Goal: Information Seeking & Learning: Find specific fact

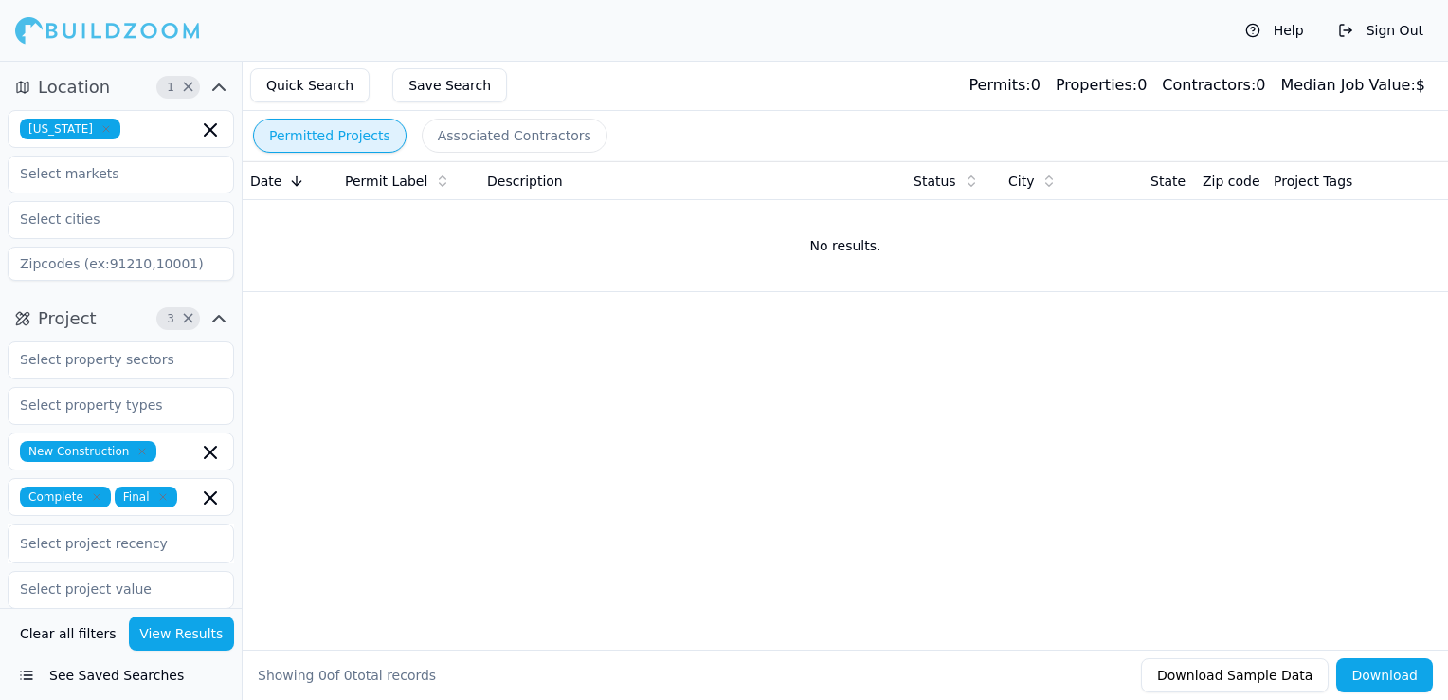
click at [109, 128] on icon "button" at bounding box center [105, 128] width 11 height 11
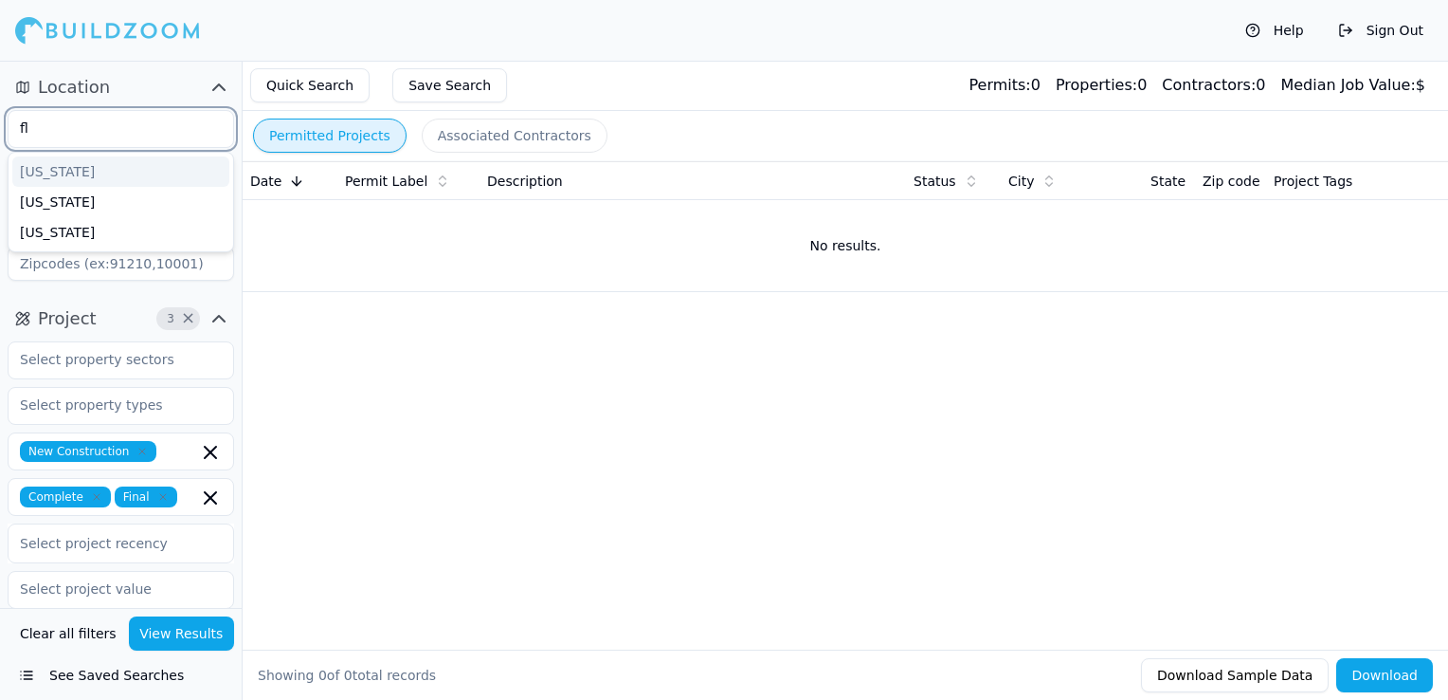
type input "flo"
click at [105, 161] on div "[US_STATE]" at bounding box center [120, 171] width 217 height 30
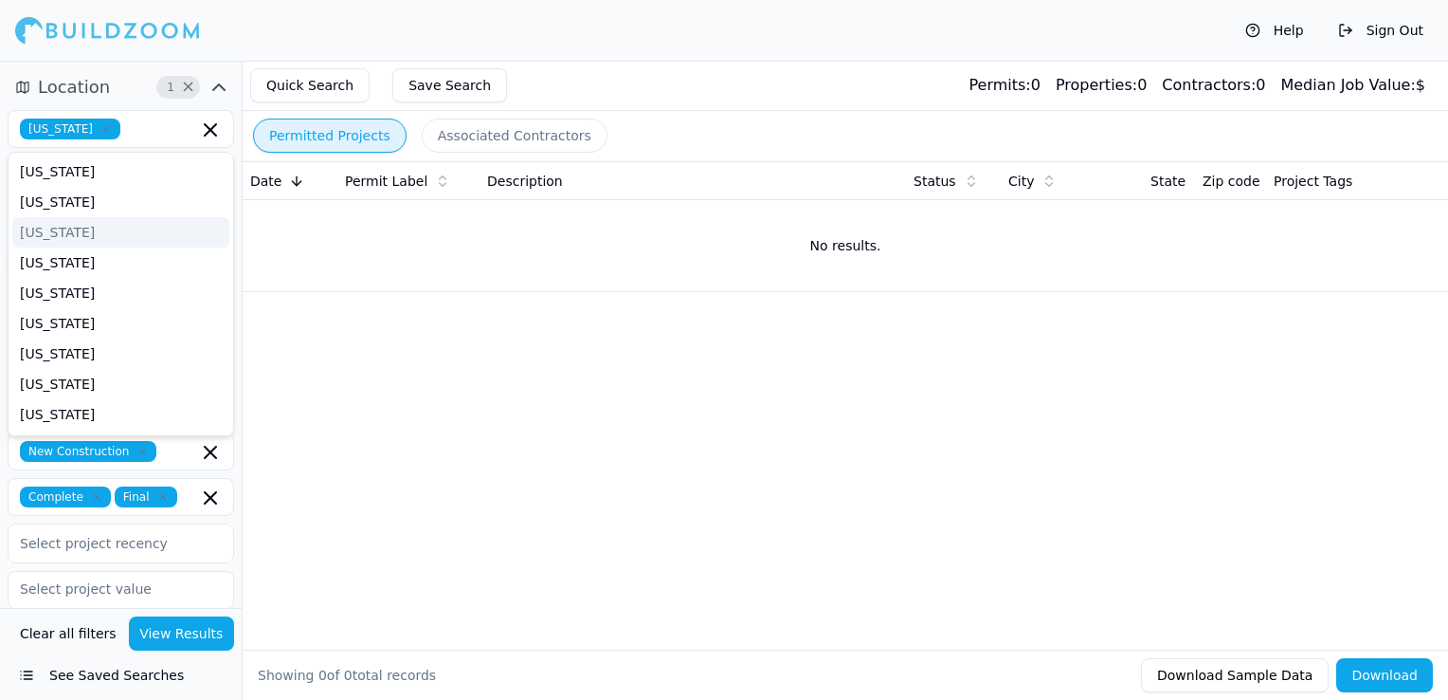
click at [603, 116] on div "Permitted Projects Associated Contractors" at bounding box center [846, 135] width 1206 height 49
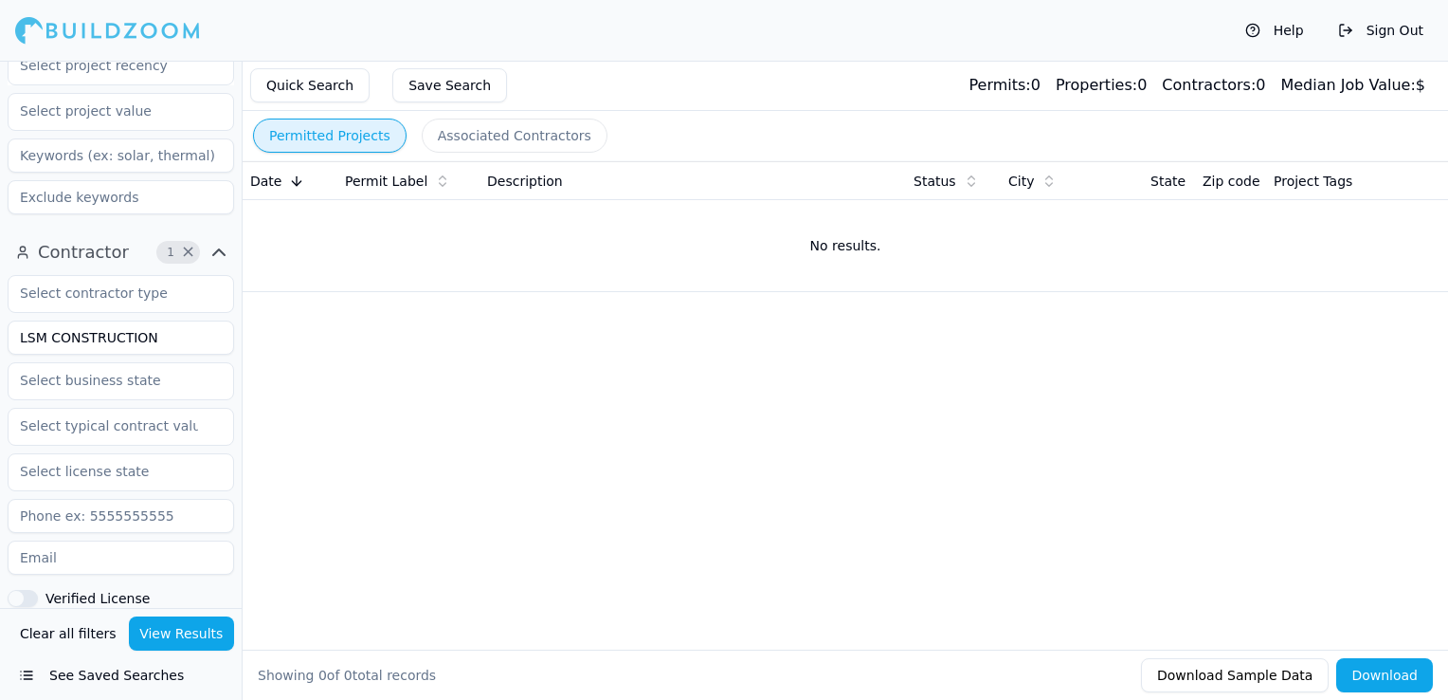
scroll to position [569, 0]
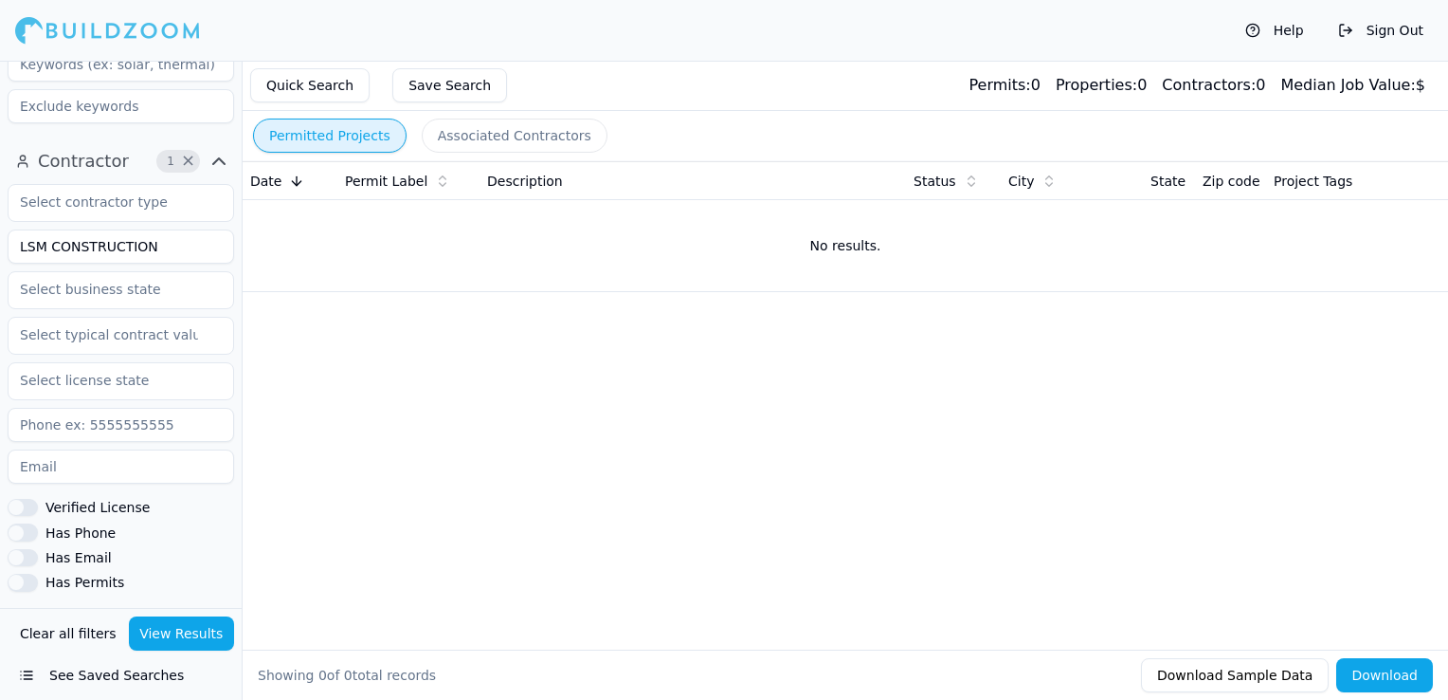
drag, startPoint x: 174, startPoint y: 247, endPoint x: -4, endPoint y: 238, distance: 178.5
click at [0, 238] on html "Help Sign Out Location 1 × [US_STATE] Project 3 × New Construction Complete Fin…" at bounding box center [724, 350] width 1448 height 700
type input "hard brick corp"
click at [176, 633] on button "View Results" at bounding box center [182, 633] width 106 height 34
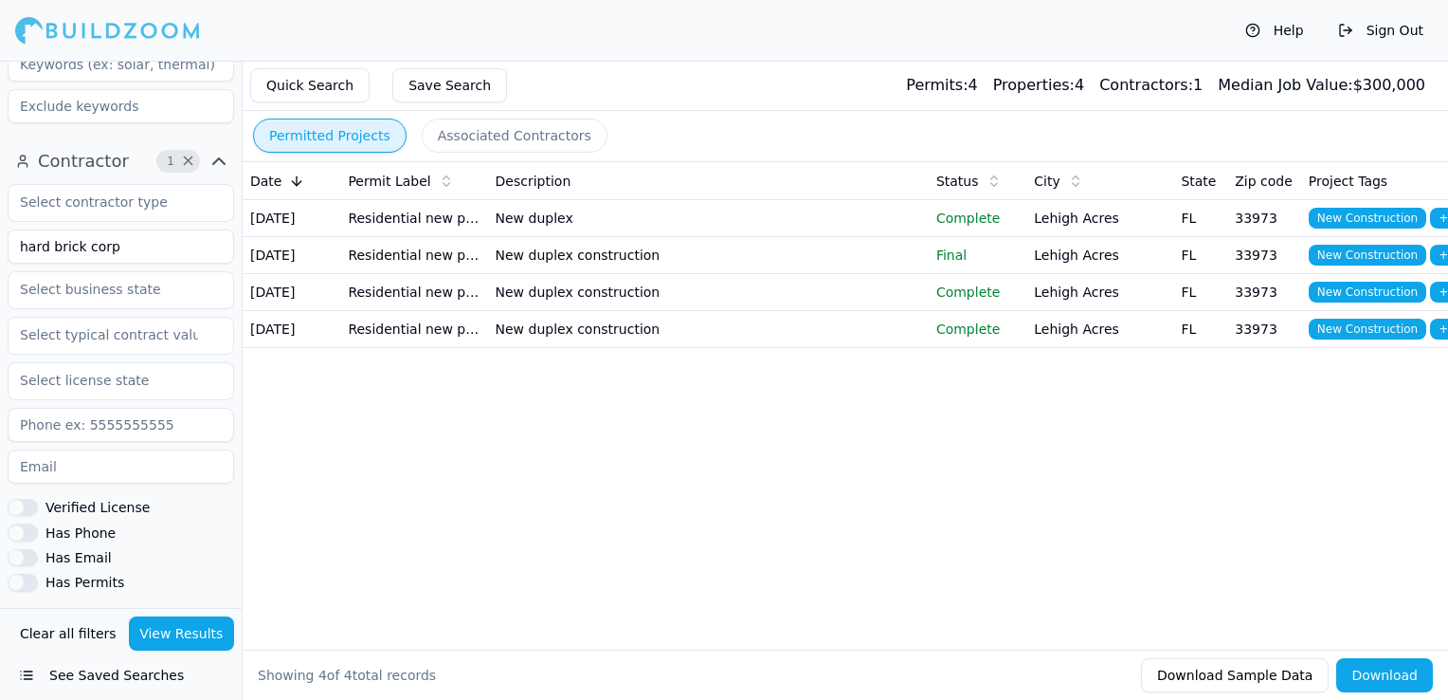
click at [576, 348] on td "New duplex construction" at bounding box center [708, 329] width 441 height 37
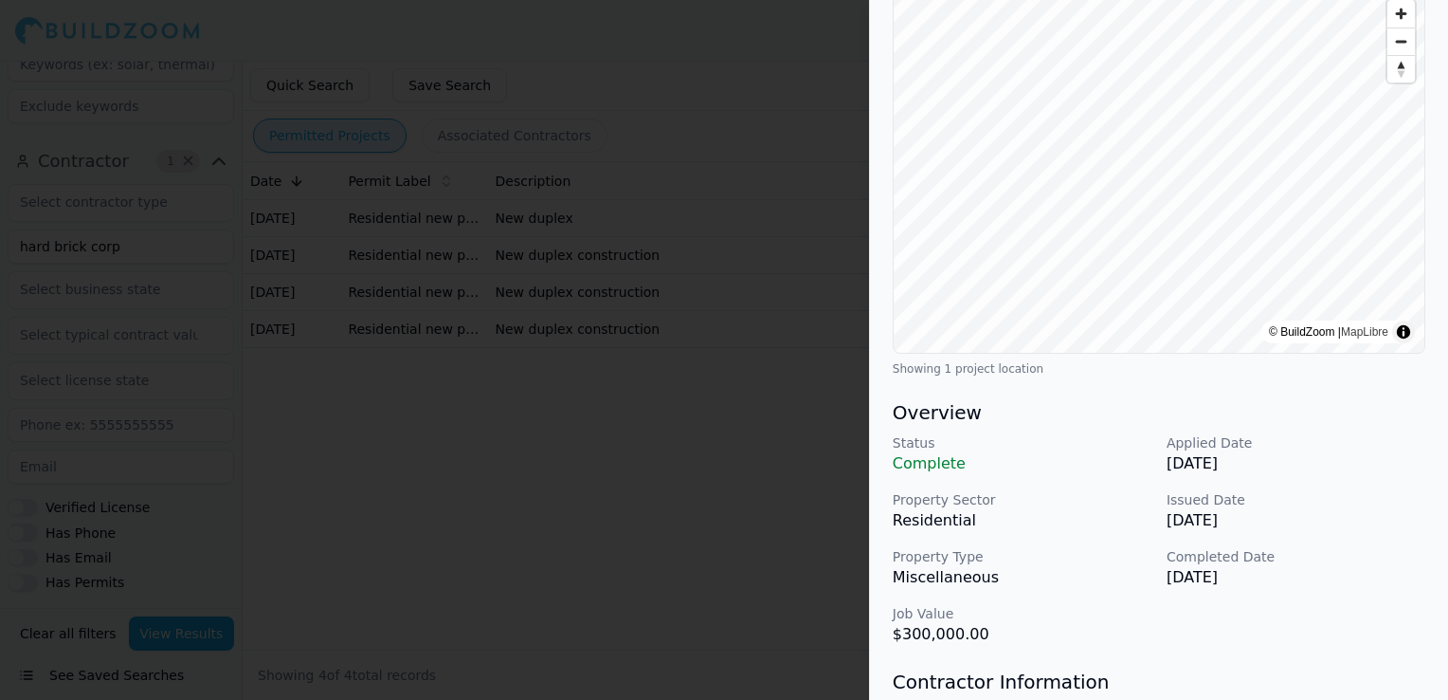
scroll to position [284, 0]
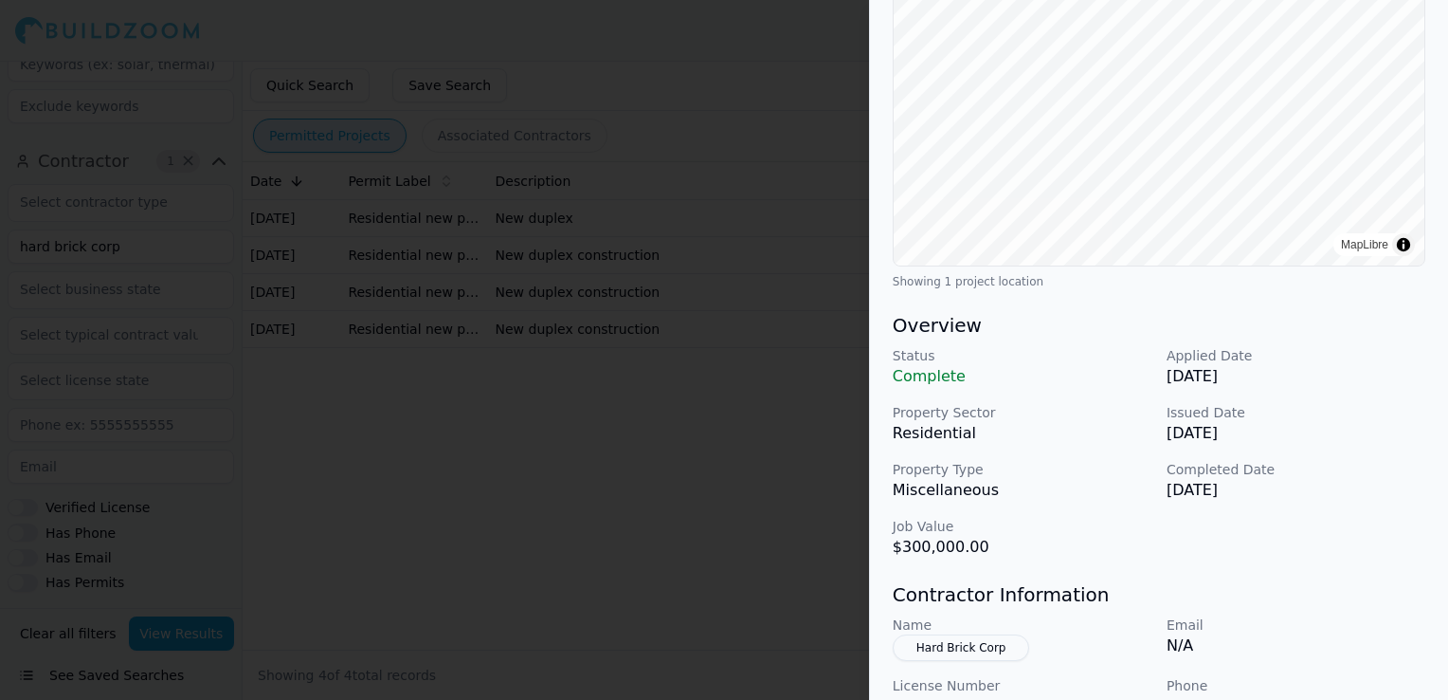
click at [606, 483] on div at bounding box center [724, 350] width 1448 height 700
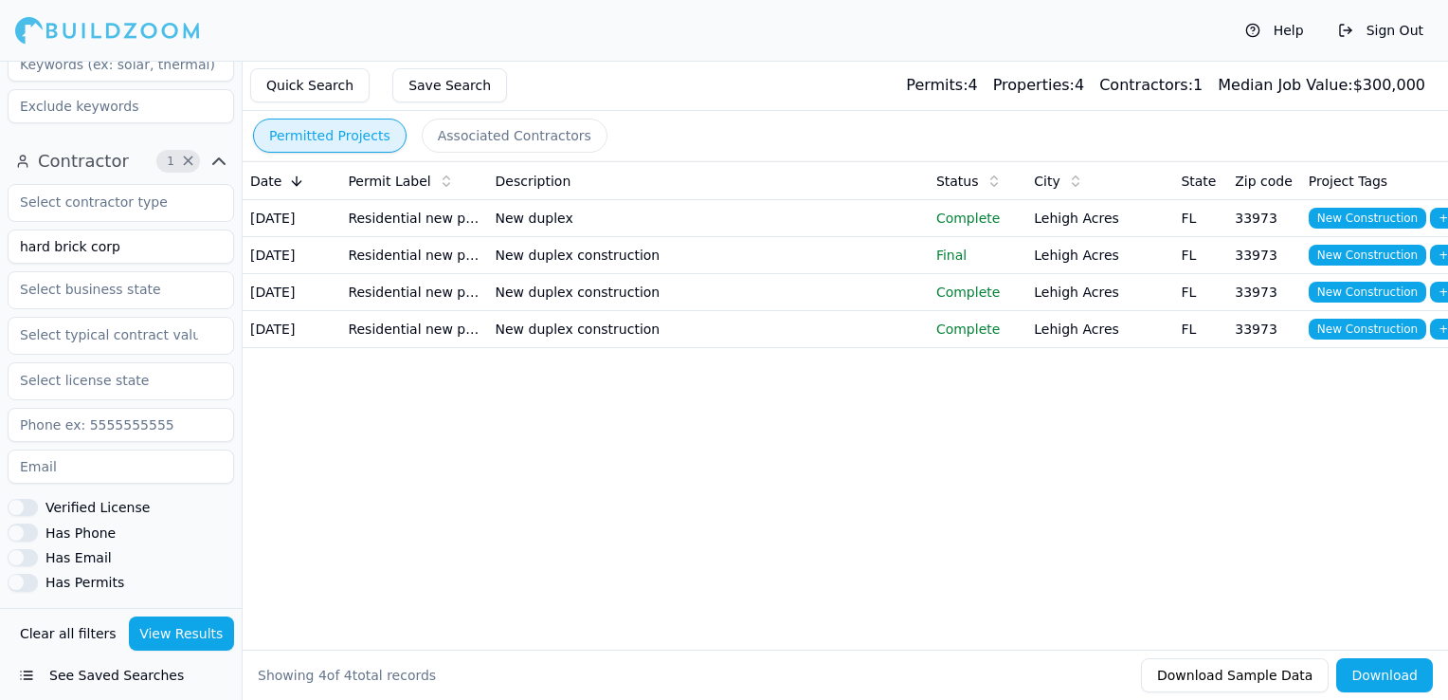
click at [1046, 348] on td "Lehigh Acres" at bounding box center [1100, 329] width 147 height 37
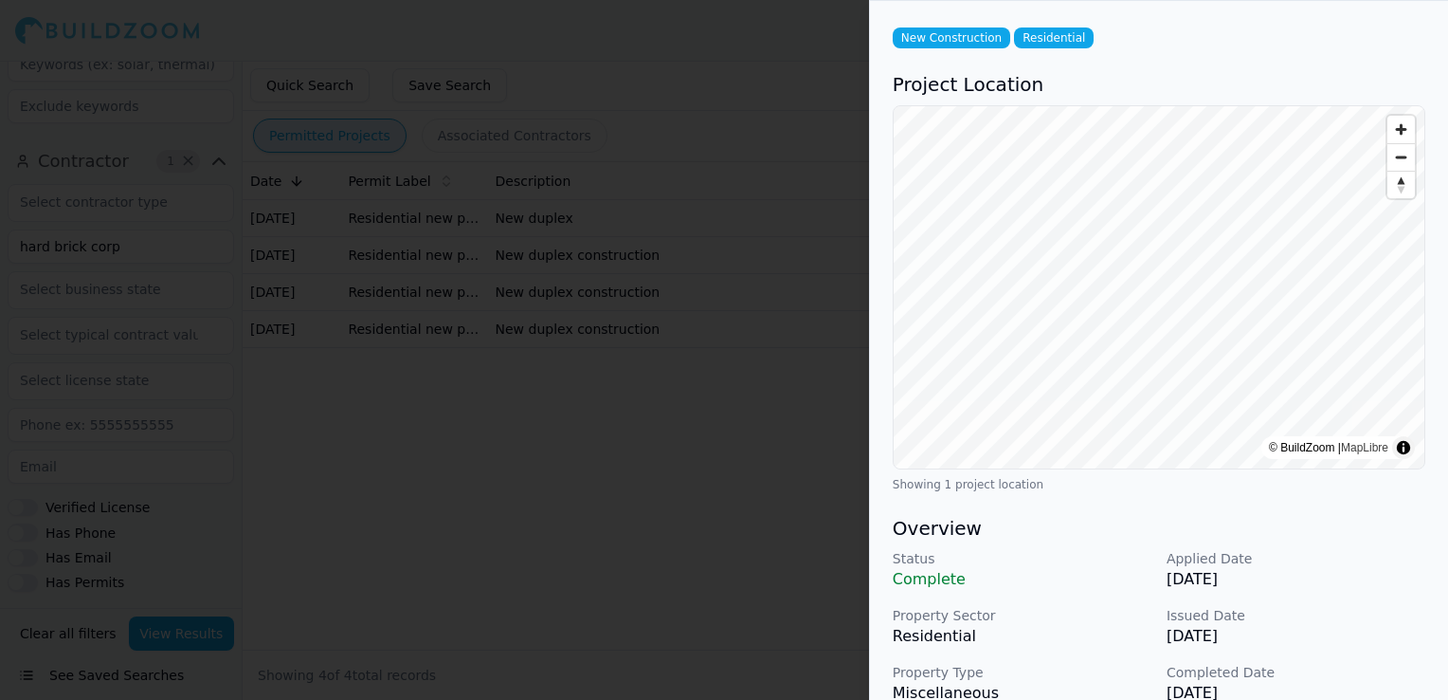
scroll to position [0, 0]
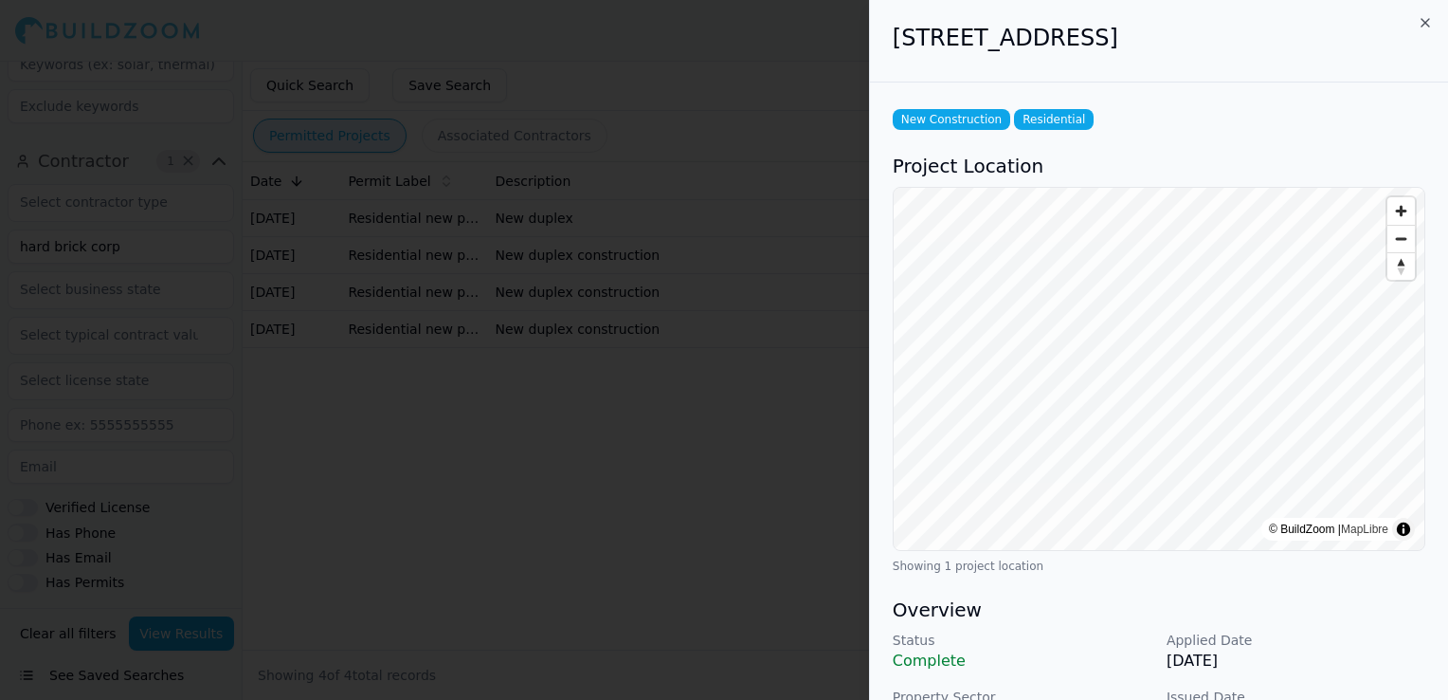
drag, startPoint x: 894, startPoint y: 42, endPoint x: 1108, endPoint y: 40, distance: 214.2
click at [1108, 40] on h2 "[STREET_ADDRESS]" at bounding box center [1159, 38] width 533 height 30
copy h2 "[STREET_ADDRESS]"
drag, startPoint x: 1135, startPoint y: 37, endPoint x: 1298, endPoint y: 35, distance: 163.0
click at [1298, 35] on h2 "[STREET_ADDRESS]" at bounding box center [1159, 38] width 533 height 30
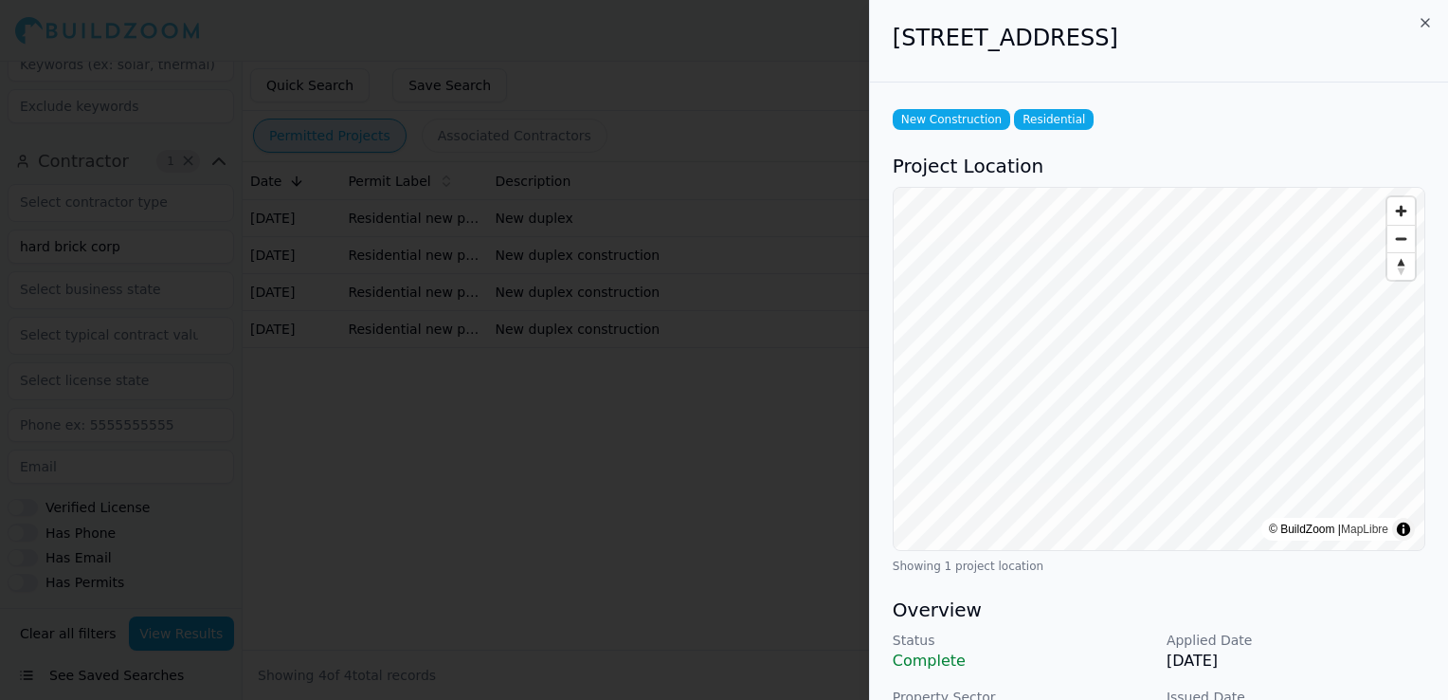
drag, startPoint x: 1298, startPoint y: 35, endPoint x: 1279, endPoint y: 36, distance: 19.0
copy h2 "Lehigh Acres, [GEOGRAPHIC_DATA]"
click at [664, 328] on div at bounding box center [724, 350] width 1448 height 700
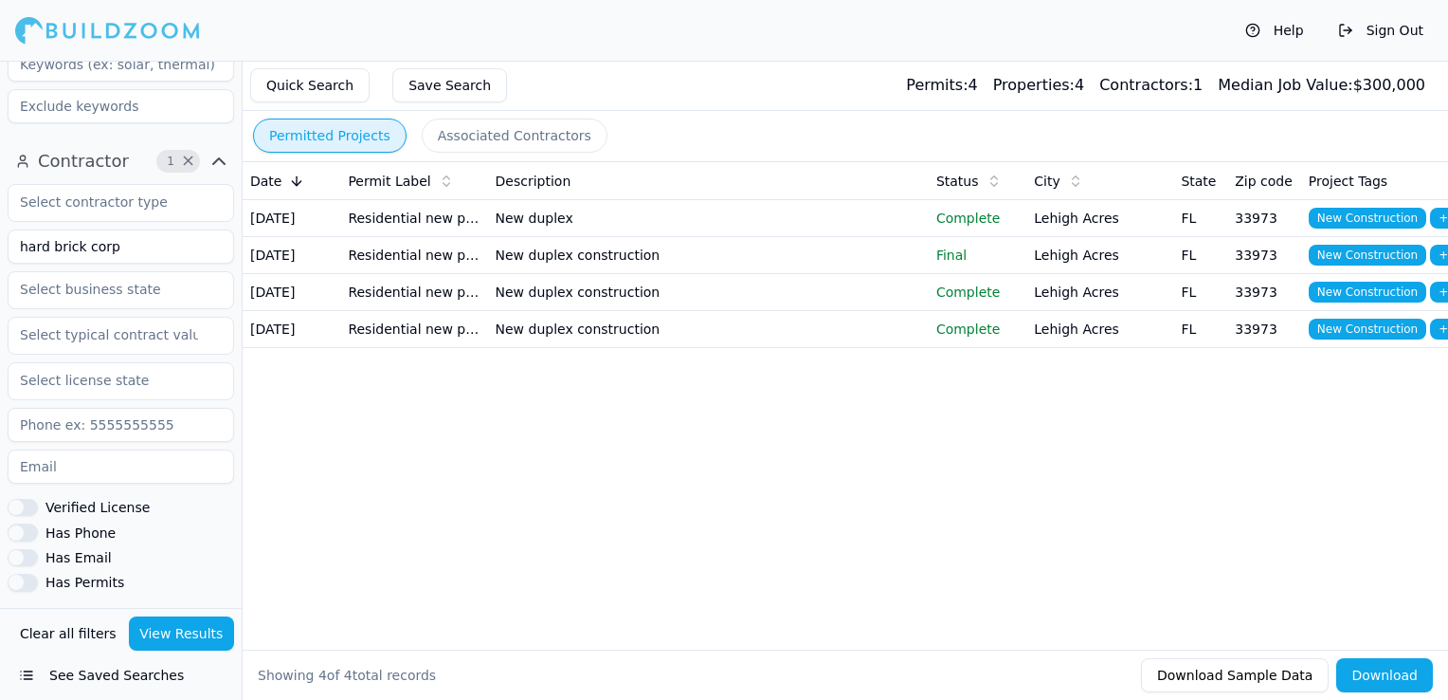
click at [667, 211] on td "New duplex" at bounding box center [708, 218] width 441 height 37
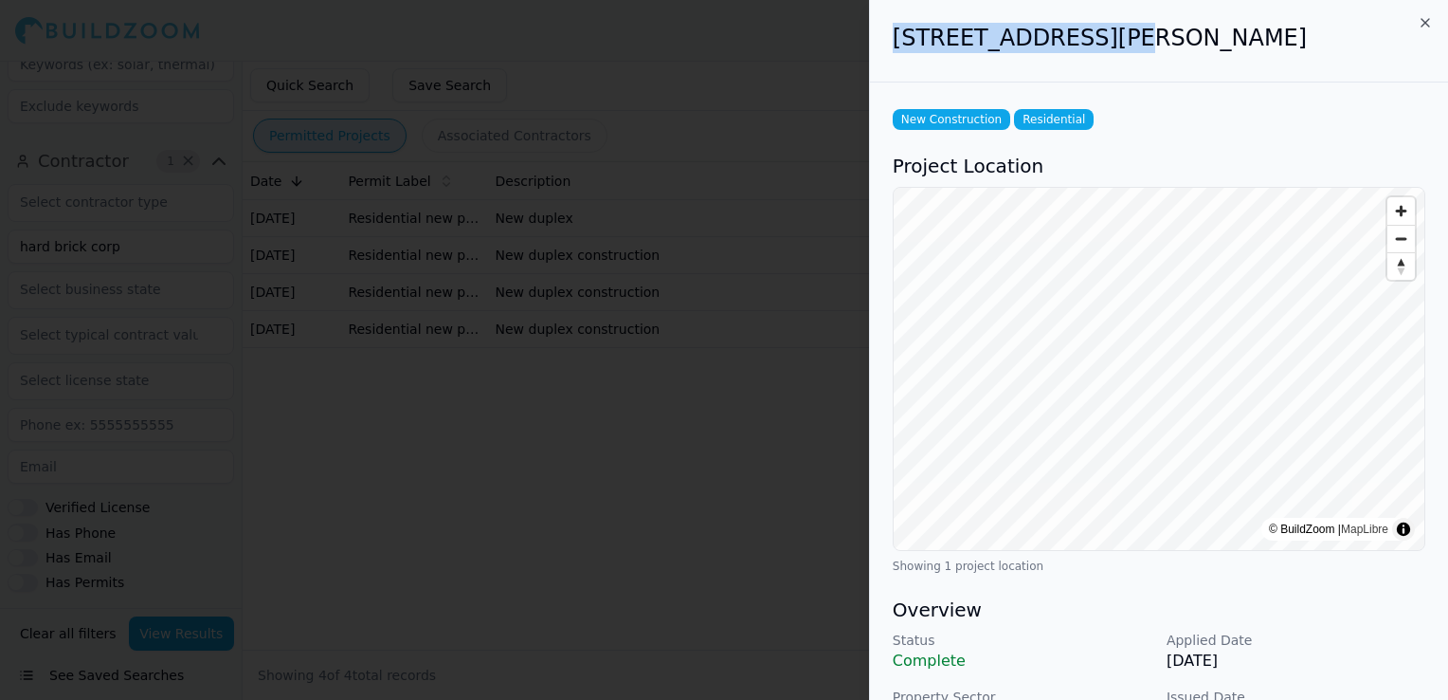
drag, startPoint x: 891, startPoint y: 31, endPoint x: 1105, endPoint y: 33, distance: 214.2
click at [1105, 33] on div "[STREET_ADDRESS][PERSON_NAME]" at bounding box center [1159, 41] width 578 height 82
drag, startPoint x: 1105, startPoint y: 33, endPoint x: 1085, endPoint y: 36, distance: 20.1
copy h2 "[STREET_ADDRESS][PERSON_NAME]"
click at [1123, 36] on h2 "[STREET_ADDRESS][PERSON_NAME]" at bounding box center [1159, 38] width 533 height 30
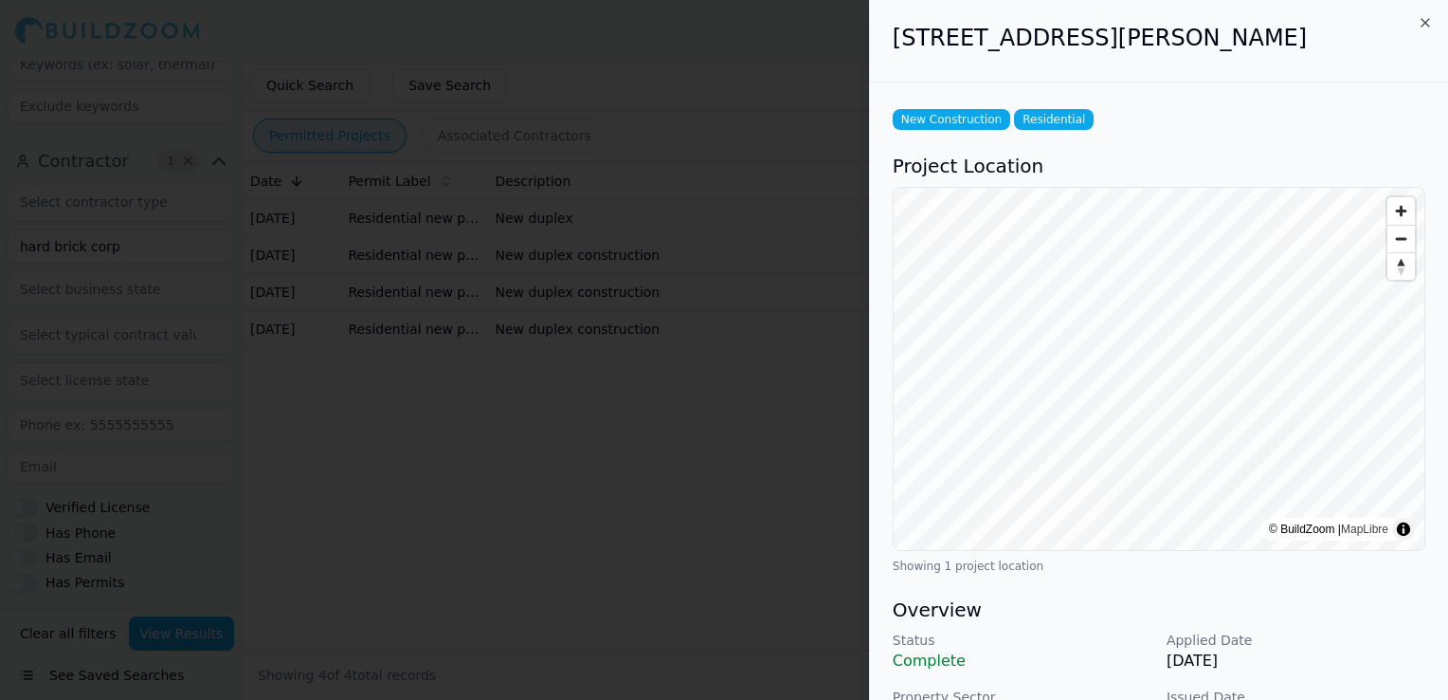
drag, startPoint x: 1116, startPoint y: 36, endPoint x: 1281, endPoint y: 36, distance: 164.9
click at [1281, 36] on h2 "[STREET_ADDRESS][PERSON_NAME]" at bounding box center [1159, 38] width 533 height 30
drag, startPoint x: 1281, startPoint y: 36, endPoint x: 1255, endPoint y: 36, distance: 25.6
copy h2 "Lehigh Acres, [GEOGRAPHIC_DATA]"
click at [723, 488] on div at bounding box center [724, 350] width 1448 height 700
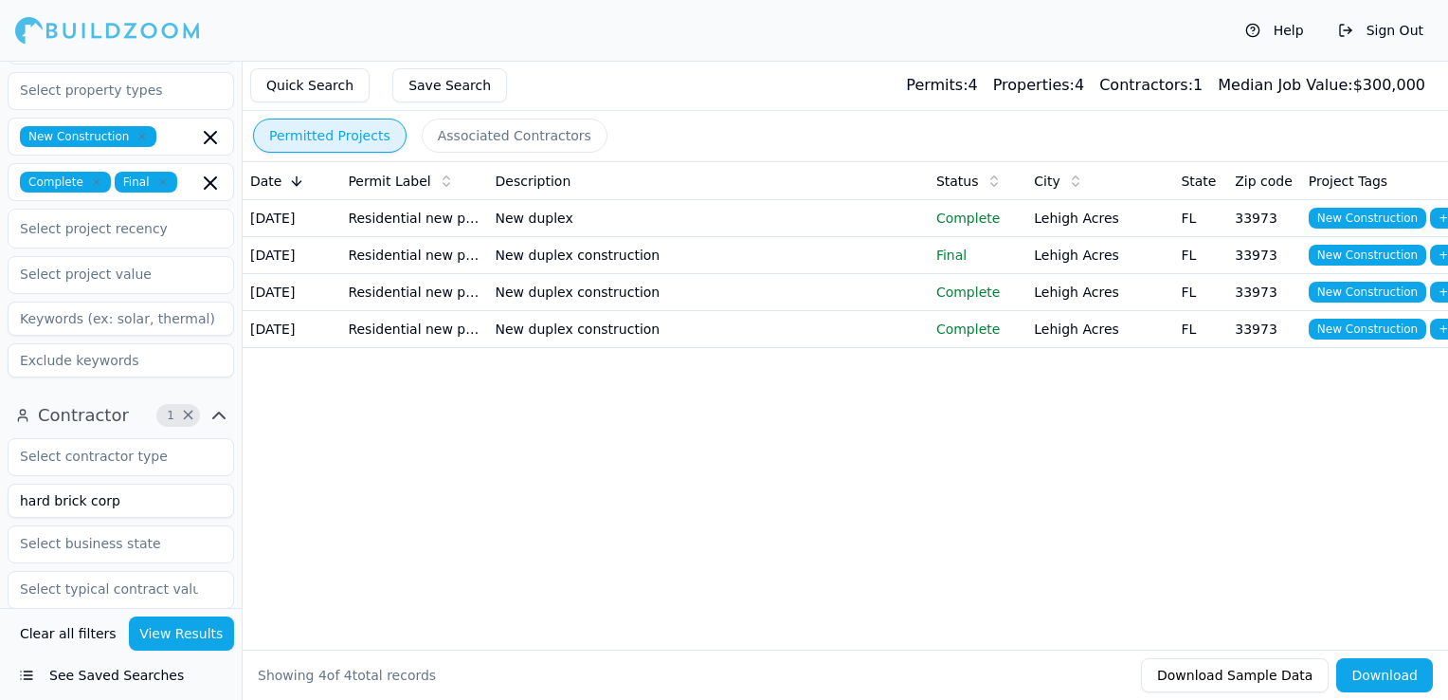
scroll to position [95, 0]
